Goal: Task Accomplishment & Management: Manage account settings

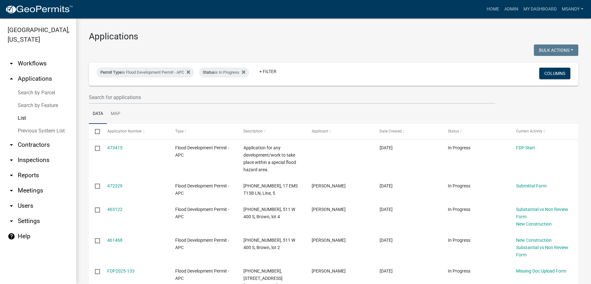
select select "3: 100"
click at [155, 72] on div "Permit Type is Flood Development Permit - APC" at bounding box center [145, 72] width 97 height 10
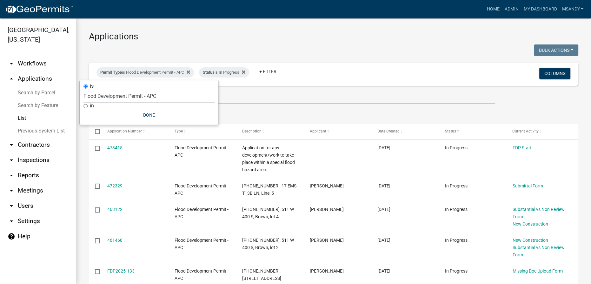
click at [151, 98] on select "Select an option 6 27 2024 Copy Of - Subdivision Plat Application - APC APC Add…" at bounding box center [149, 96] width 131 height 13
select select "a2c991f8-68ce-43d3-971c-57015753063b"
click at [86, 90] on select "Select an option 6 27 2024 Copy Of - Subdivision Plat Application - APC APC Add…" at bounding box center [149, 96] width 131 height 13
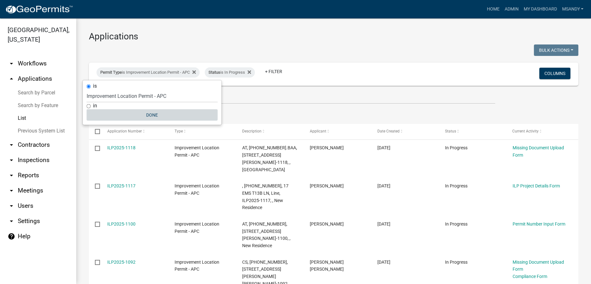
click at [148, 113] on button "Done" at bounding box center [152, 114] width 131 height 11
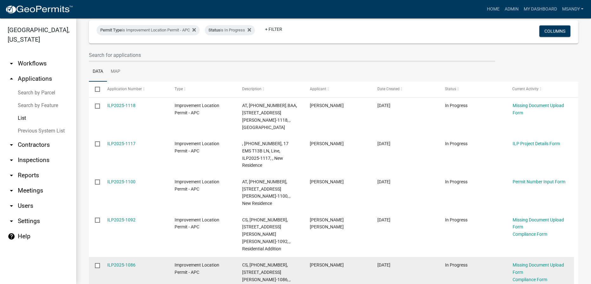
scroll to position [41, 0]
